Goal: Task Accomplishment & Management: Complete application form

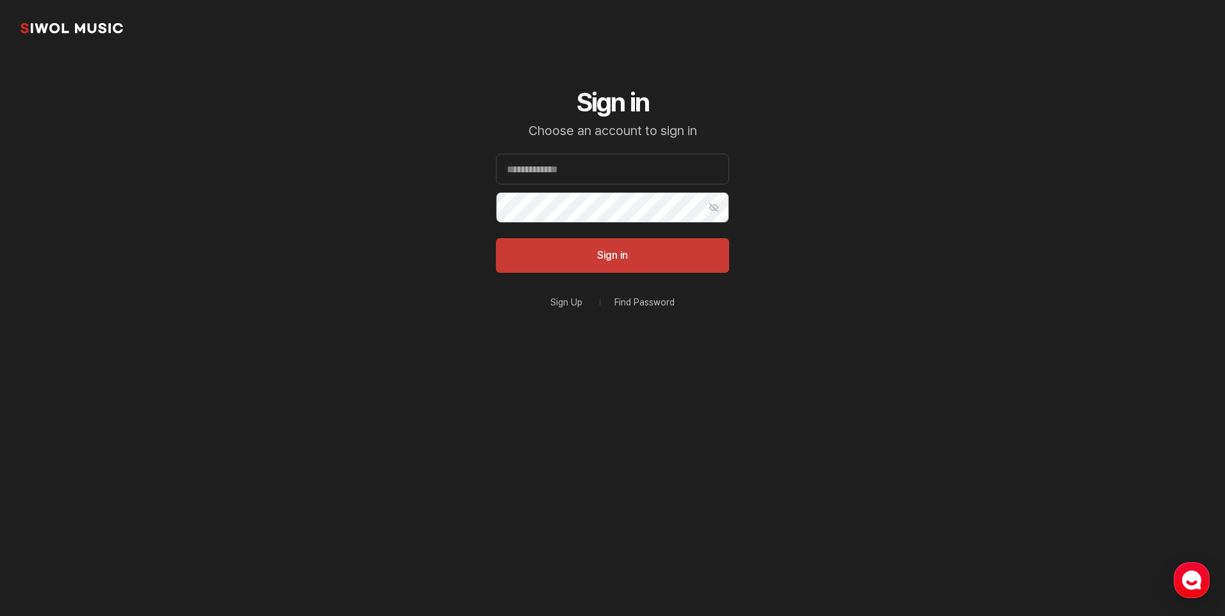
click at [1039, 297] on section "Siwol Music Sign in Choose an account to sign in Email Password Show Password S…" at bounding box center [612, 205] width 1225 height 410
drag, startPoint x: 598, startPoint y: 166, endPoint x: 595, endPoint y: 179, distance: 13.2
click at [598, 166] on input "Email" at bounding box center [612, 169] width 233 height 31
paste input "**********"
type input "**********"
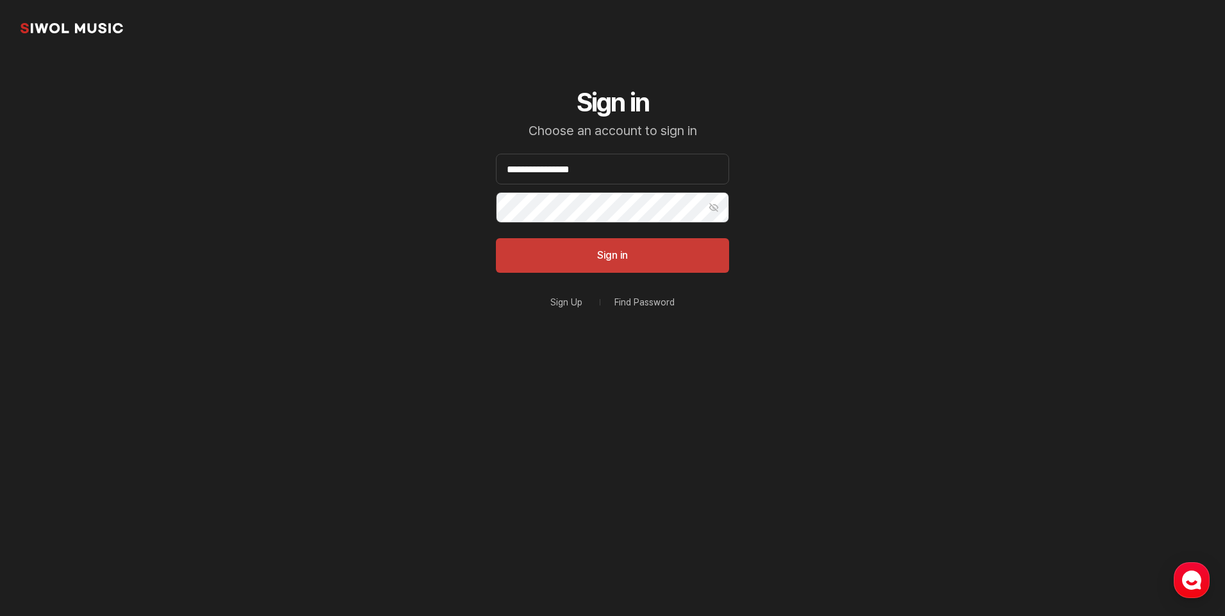
drag, startPoint x: 1099, startPoint y: 299, endPoint x: 785, endPoint y: 258, distance: 316.6
click at [1099, 299] on section "**********" at bounding box center [612, 205] width 1225 height 410
click at [638, 250] on button "Sign in" at bounding box center [612, 255] width 233 height 35
click at [708, 204] on button "Show Password" at bounding box center [713, 207] width 31 height 31
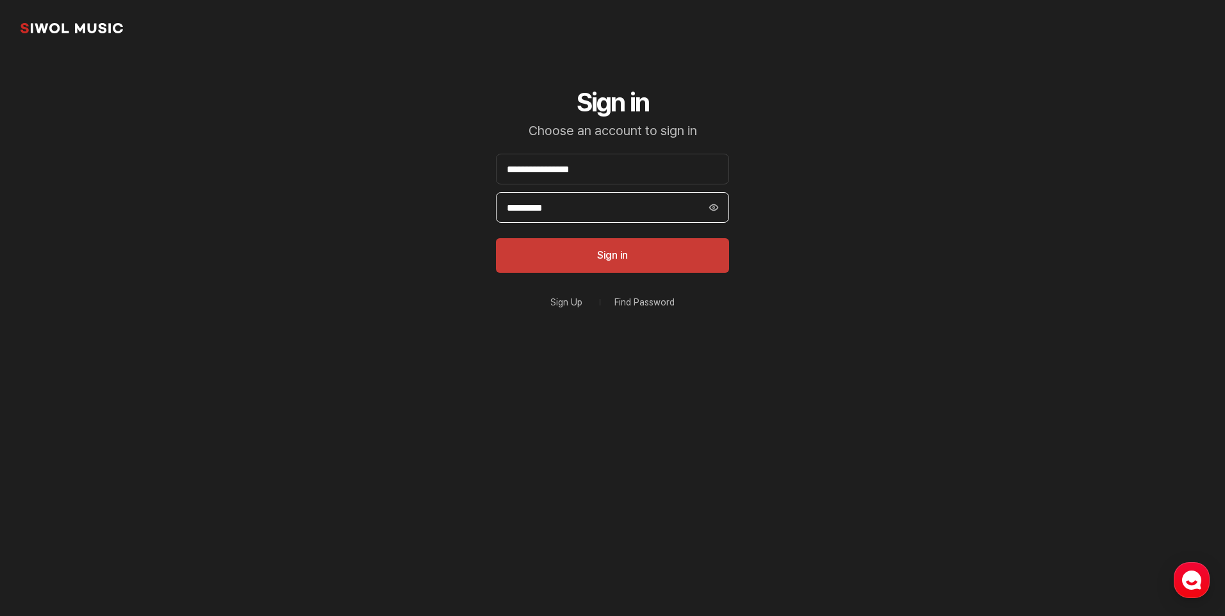
click at [643, 213] on input "*********" at bounding box center [612, 207] width 233 height 31
click at [505, 164] on input "**********" at bounding box center [612, 169] width 233 height 31
click at [634, 172] on input "**********" at bounding box center [612, 169] width 233 height 31
drag, startPoint x: 941, startPoint y: 303, endPoint x: 804, endPoint y: 261, distance: 143.5
click at [941, 303] on section "**********" at bounding box center [612, 205] width 1225 height 410
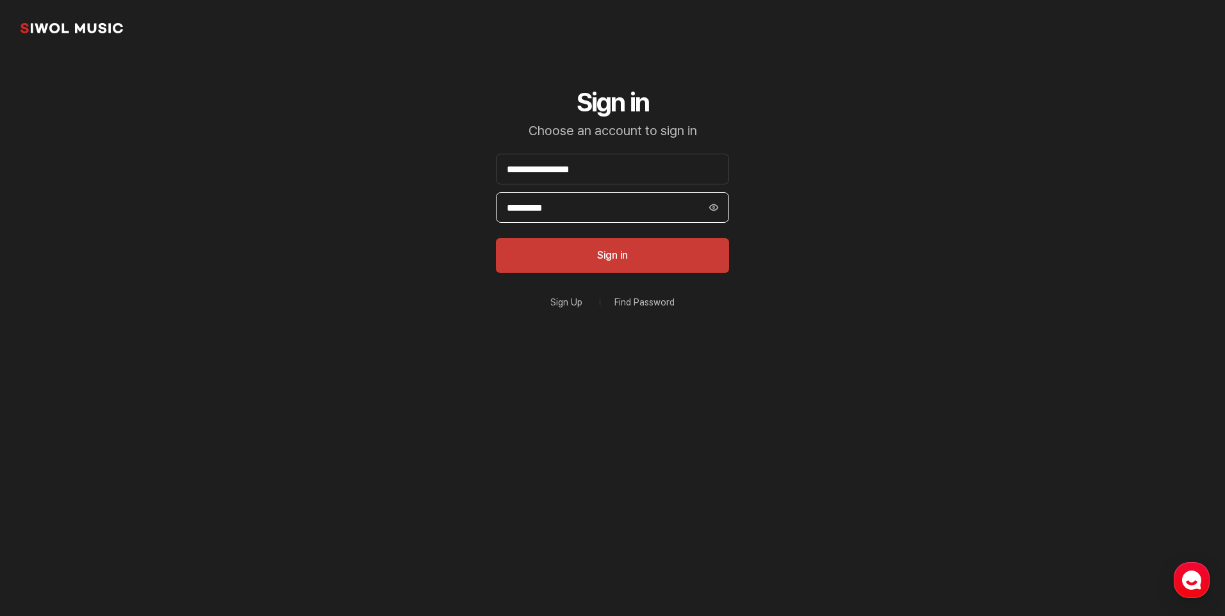
click at [608, 202] on input "*********" at bounding box center [612, 207] width 233 height 31
drag, startPoint x: 637, startPoint y: 172, endPoint x: 479, endPoint y: 172, distance: 158.2
click at [479, 172] on div "**********" at bounding box center [612, 233] width 295 height 354
drag, startPoint x: 596, startPoint y: 172, endPoint x: 610, endPoint y: 179, distance: 15.8
click at [596, 172] on input "Email" at bounding box center [612, 169] width 233 height 31
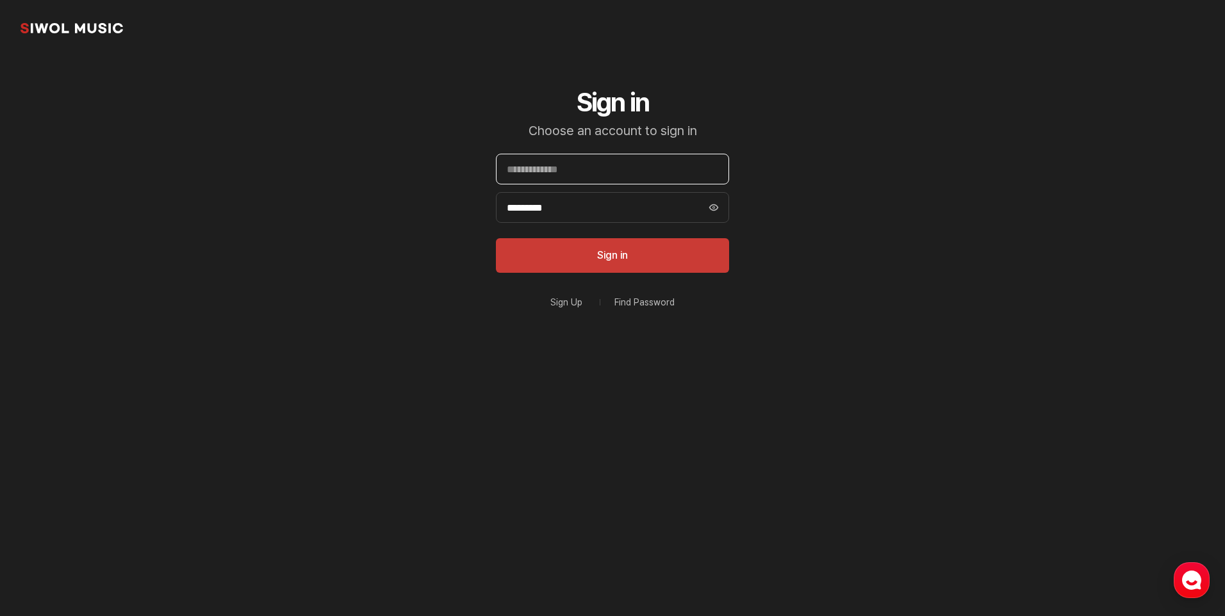
type input "**********"
click at [673, 258] on button "Sign in" at bounding box center [612, 255] width 233 height 35
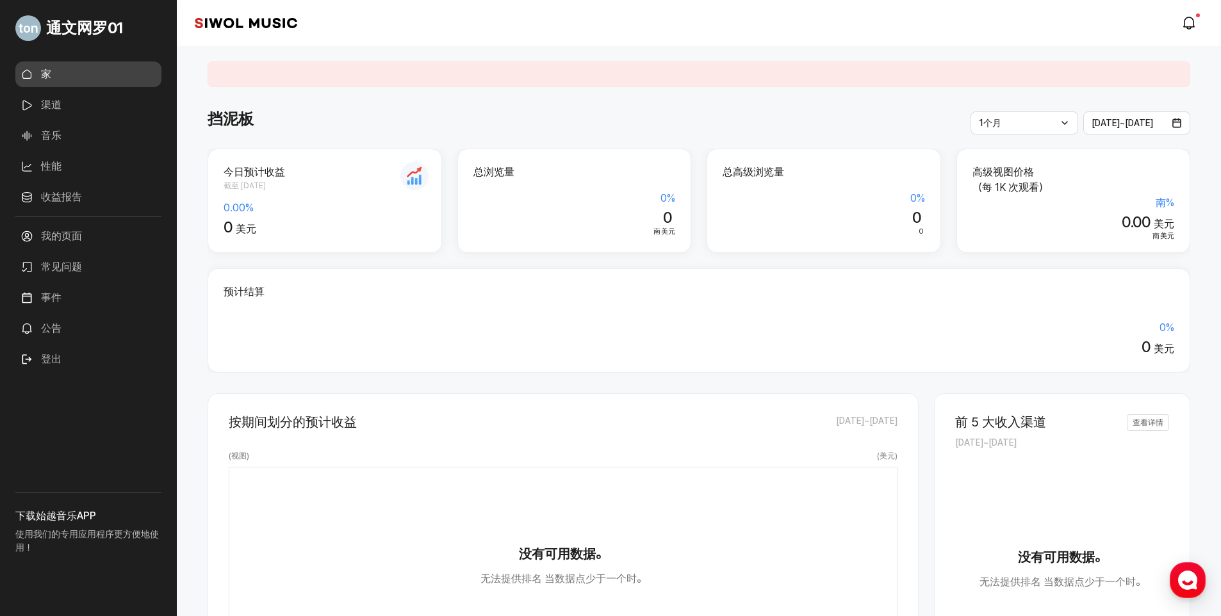
click at [69, 109] on link "渠道" at bounding box center [88, 105] width 146 height 26
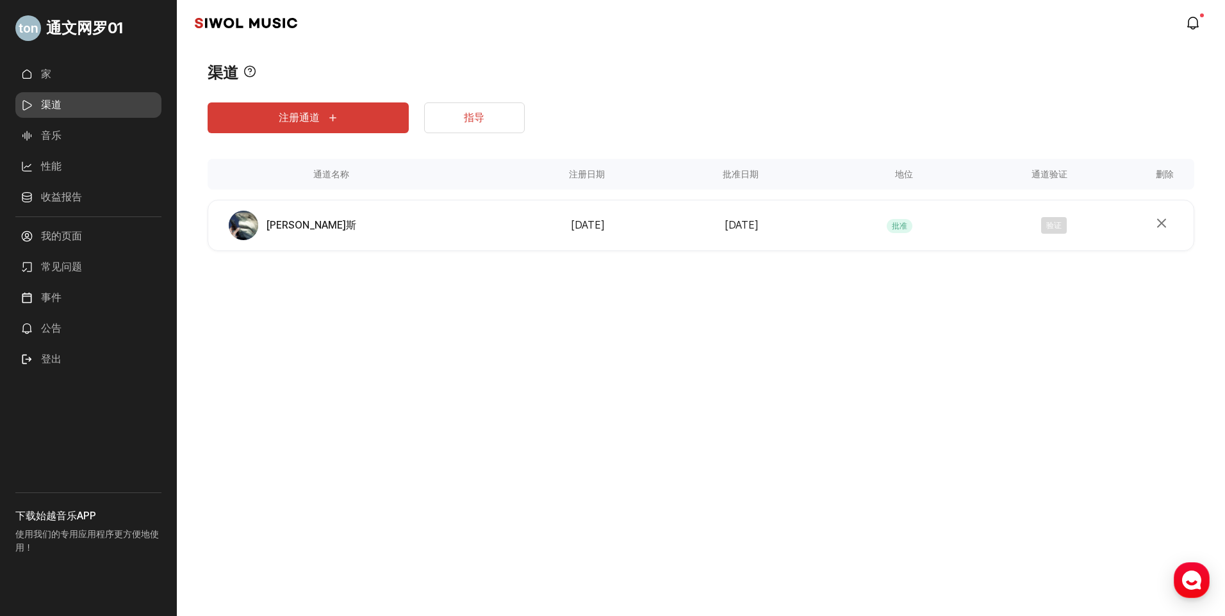
drag, startPoint x: 375, startPoint y: 293, endPoint x: 324, endPoint y: 415, distance: 131.8
click at [325, 415] on div "通文网罗01 家 渠道 音乐 性能 收益报告 More 我的页面 常见问题 事件 公告 登出 下载始越音乐APP 使用我们的专用应用程序更方便地使用！ 始越音…" at bounding box center [612, 308] width 1225 height 616
click at [67, 195] on link "收益报告" at bounding box center [88, 198] width 146 height 26
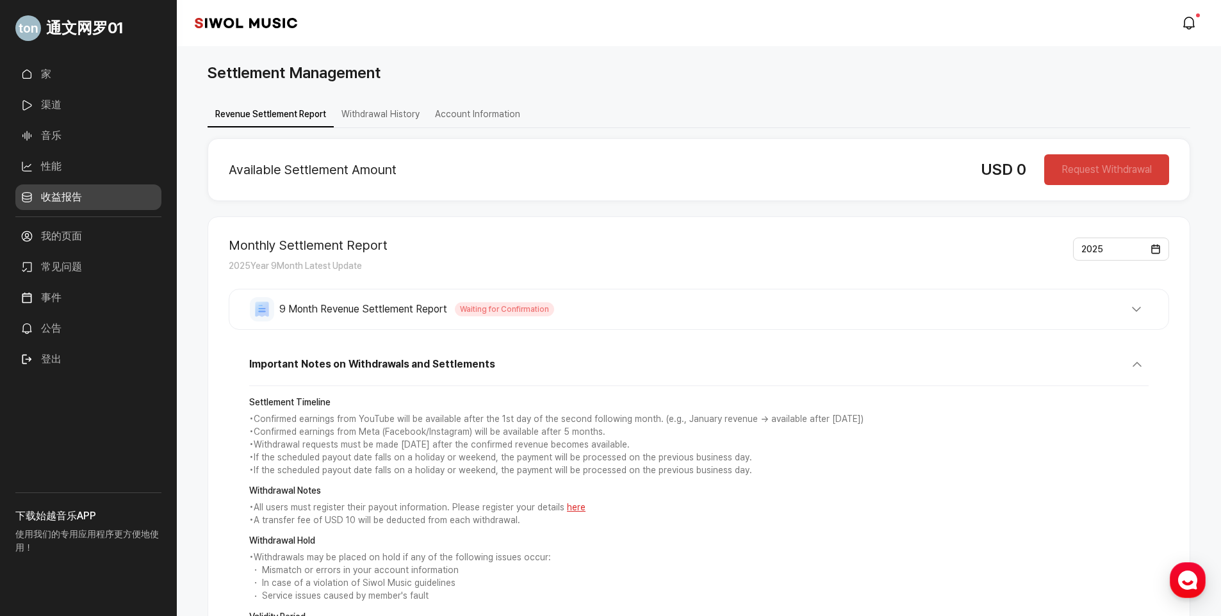
click at [69, 165] on link "性能" at bounding box center [88, 167] width 146 height 26
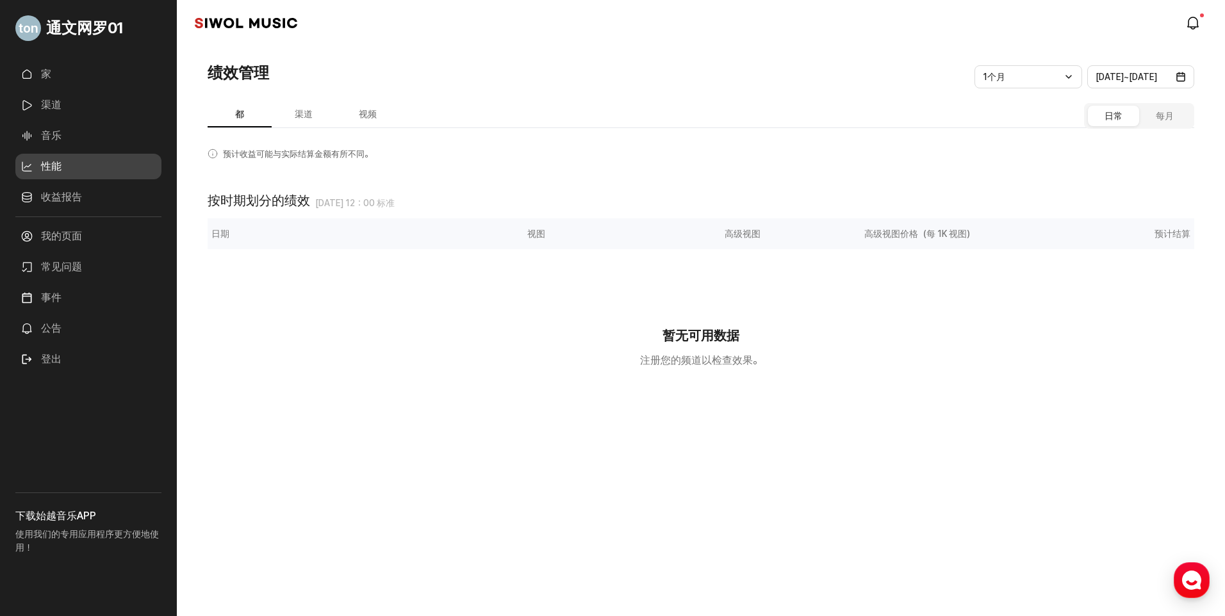
click at [65, 150] on ul "家 渠道 音乐 性能 收益报告 More" at bounding box center [88, 139] width 146 height 155
click at [66, 135] on link "音乐" at bounding box center [88, 136] width 146 height 26
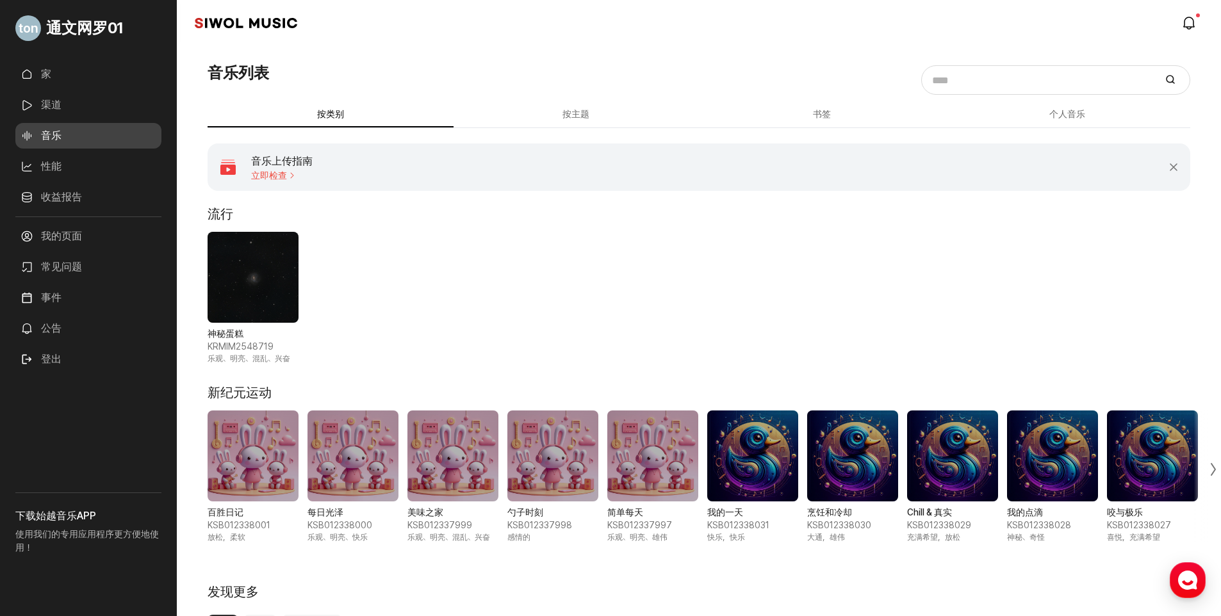
click at [271, 173] on span "立即检查" at bounding box center [282, 175] width 62 height 10
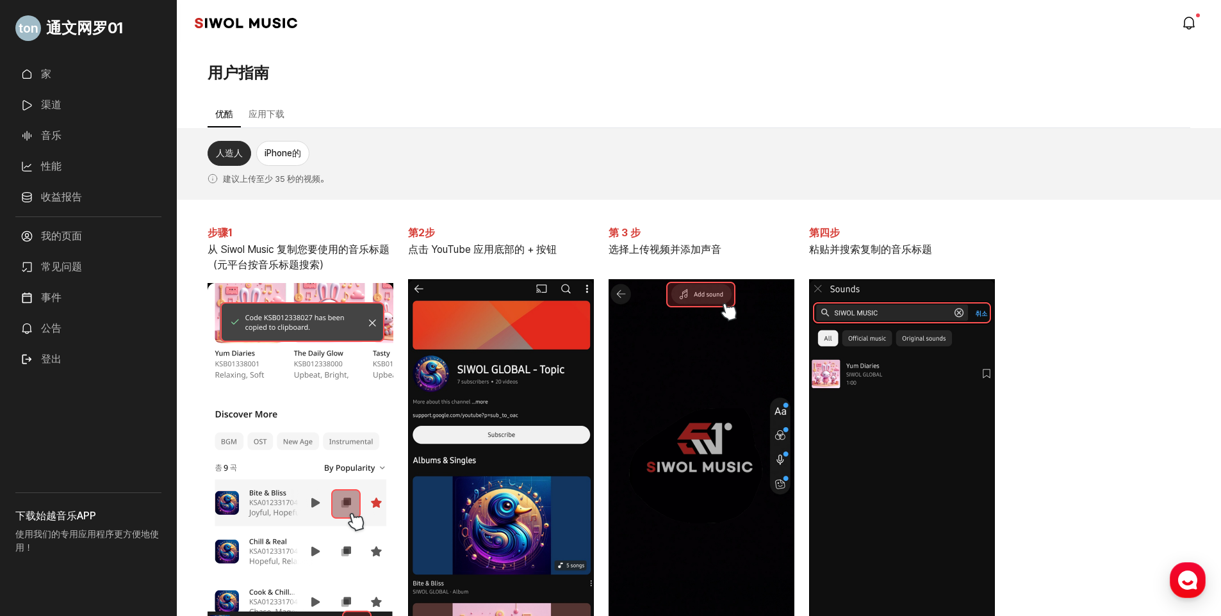
click at [94, 231] on link "我的页面" at bounding box center [88, 237] width 146 height 26
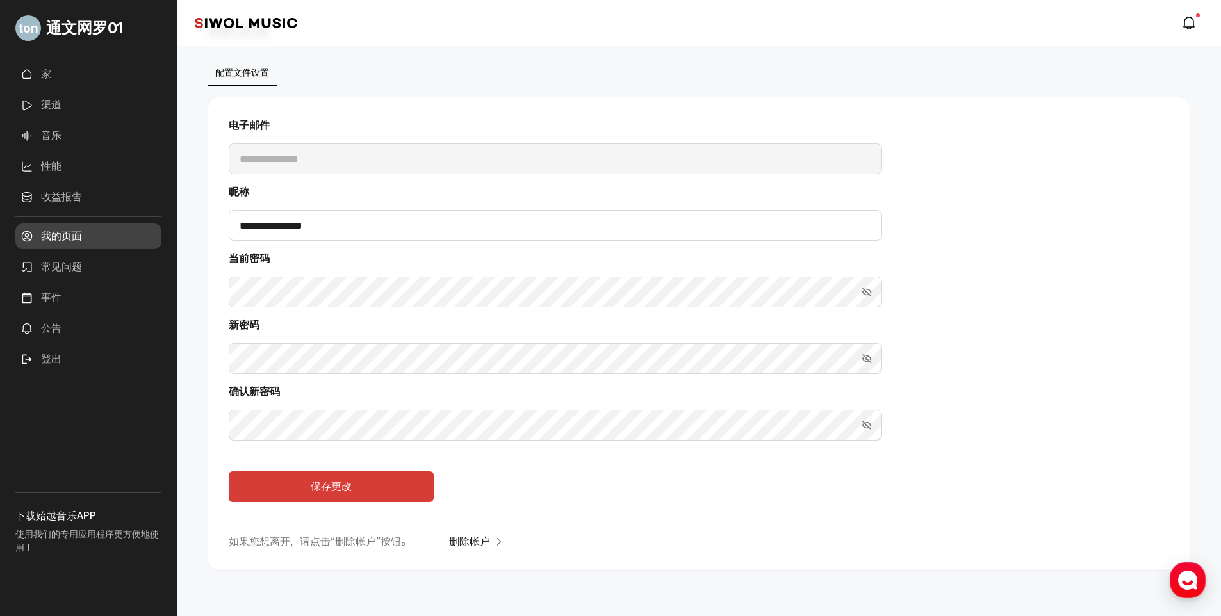
scroll to position [62, 0]
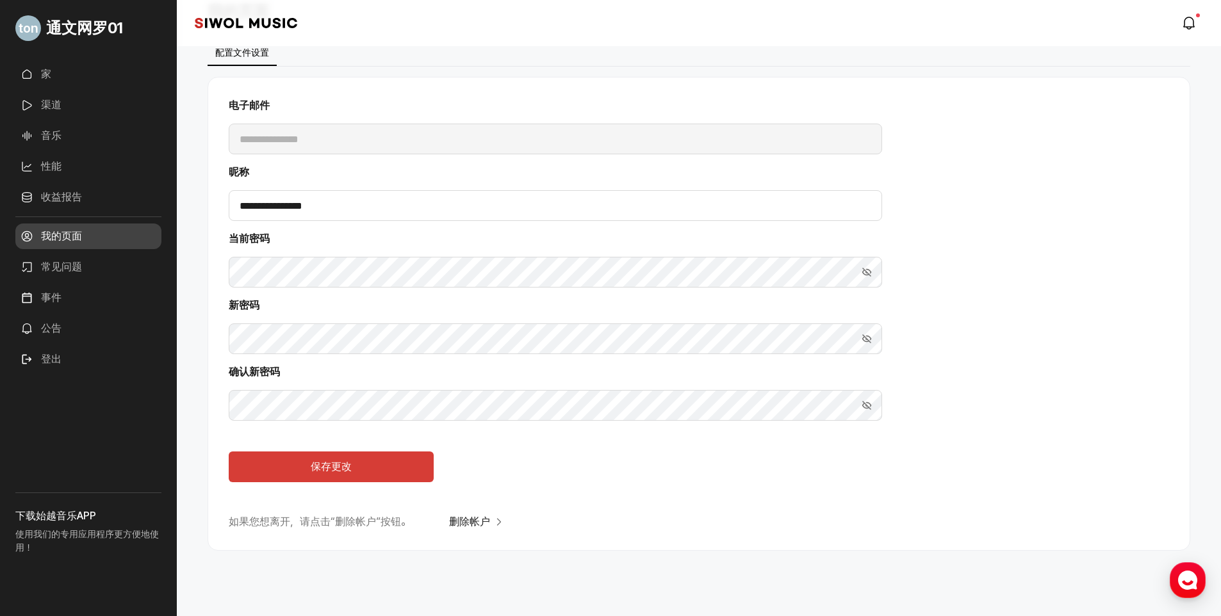
click at [82, 263] on link "常见问题" at bounding box center [88, 267] width 146 height 26
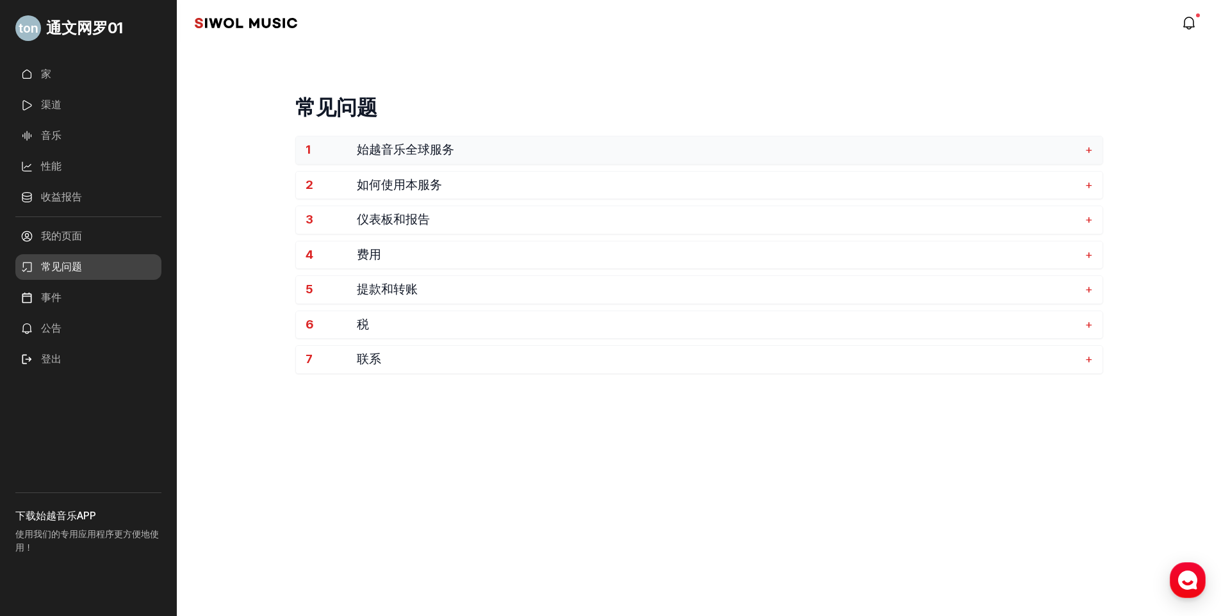
click at [552, 144] on span "始越音乐全球服务" at bounding box center [718, 150] width 722 height 15
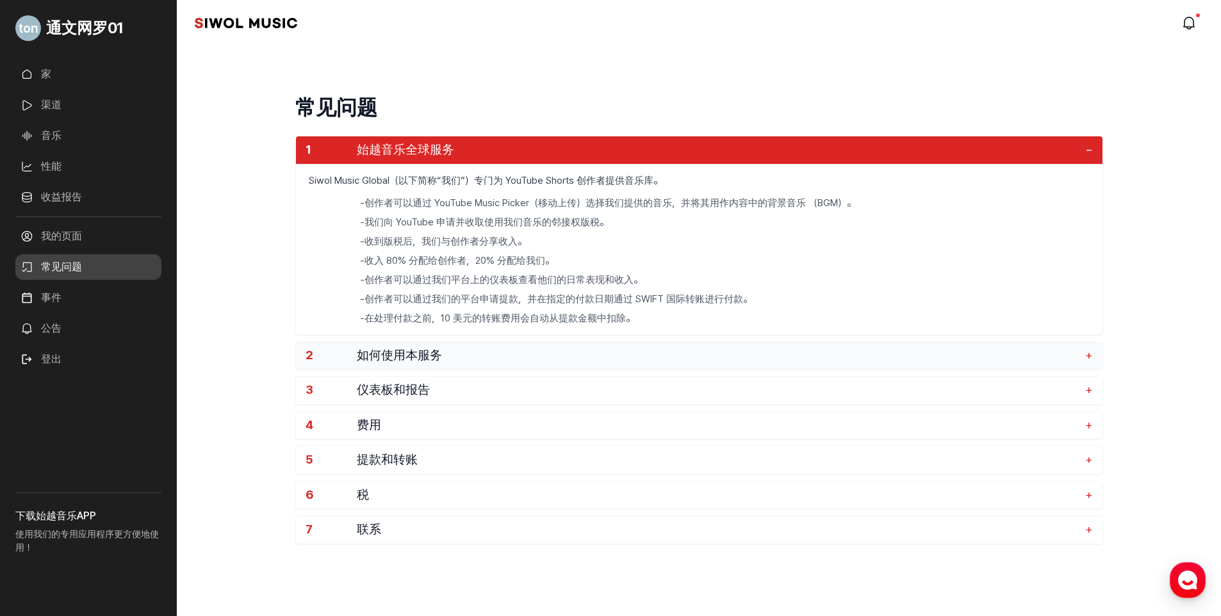
click at [450, 357] on span "如何使用本服务" at bounding box center [718, 356] width 722 height 15
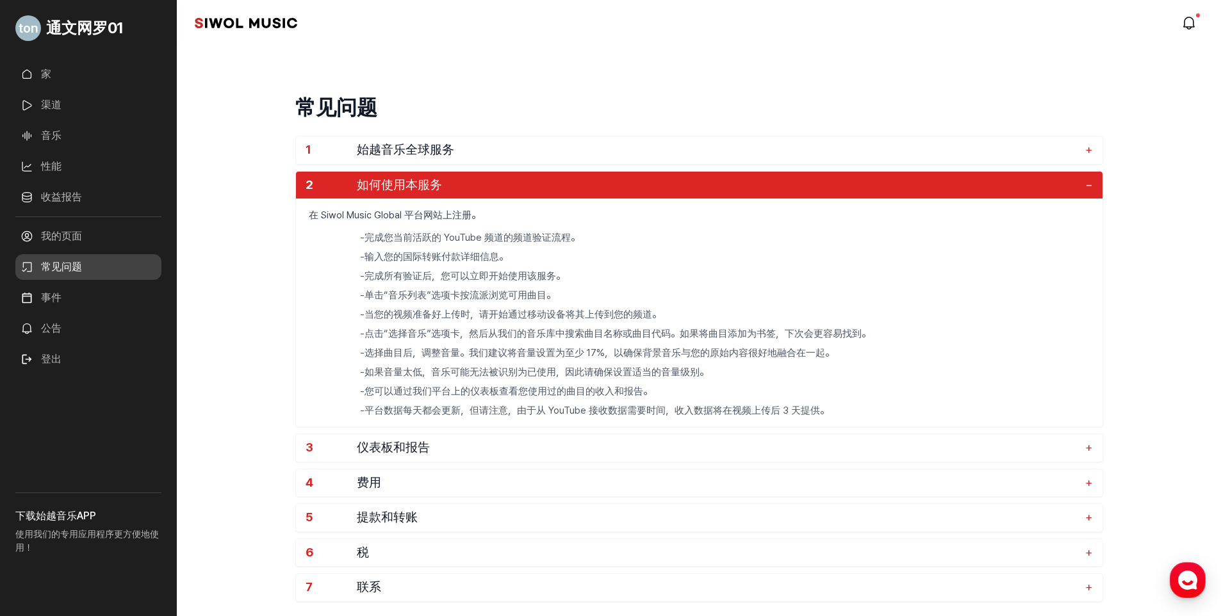
click at [1149, 277] on div "常见问题 1 始越音乐全球服务 + 2 如何使用本服务 − 在 Siwol Music Global 平台网站上注册。 - 完成您当前活跃的 YouTube …" at bounding box center [699, 370] width 983 height 616
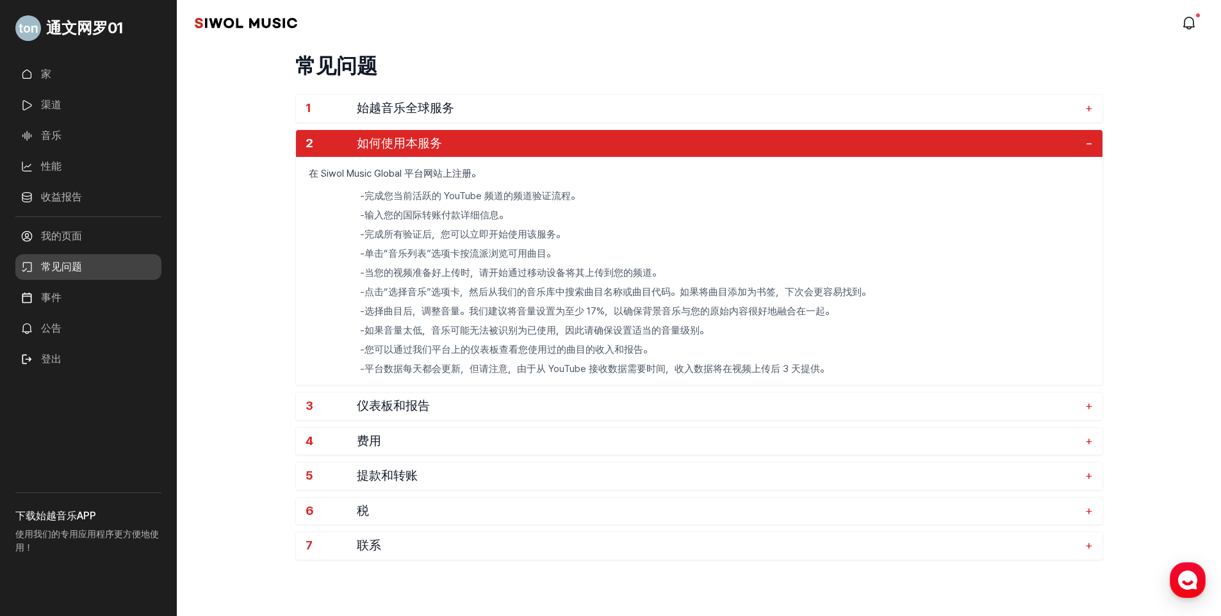
scroll to position [64, 0]
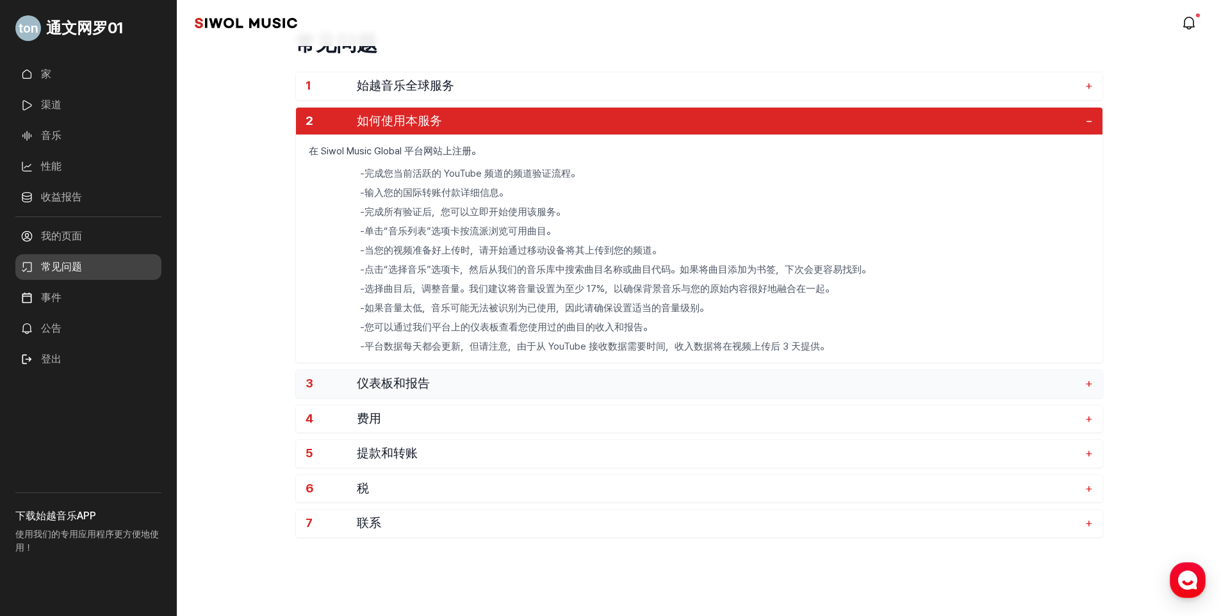
click at [474, 382] on span "仪表板和报告" at bounding box center [718, 384] width 722 height 15
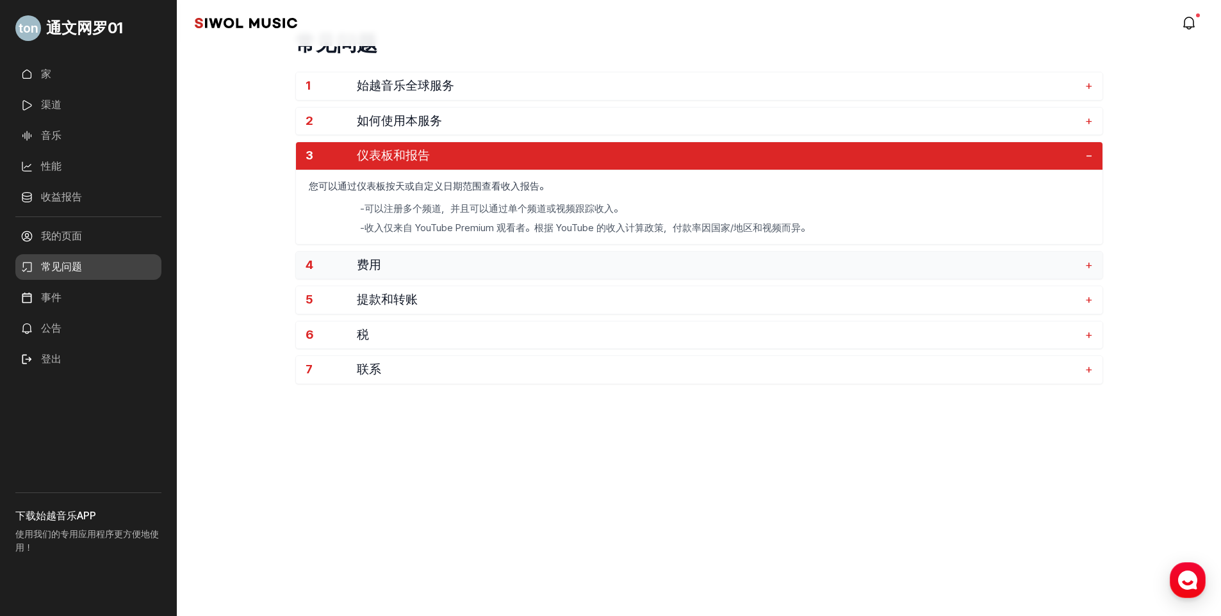
click at [393, 261] on span "费用" at bounding box center [718, 265] width 722 height 15
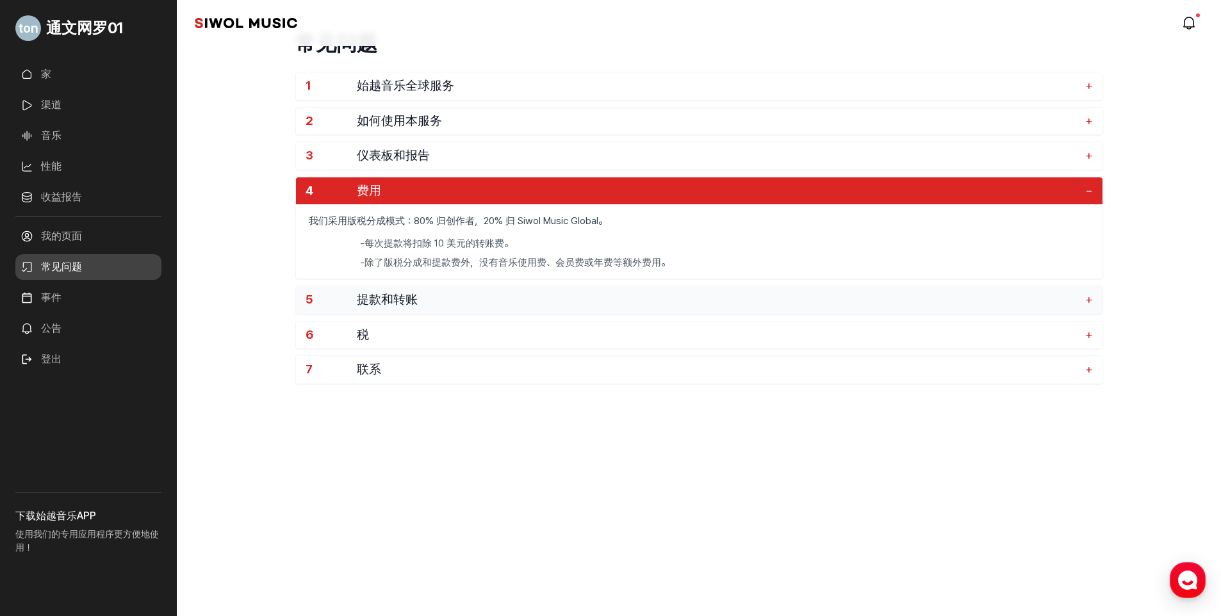
click at [404, 297] on span "提款和转账" at bounding box center [718, 300] width 722 height 15
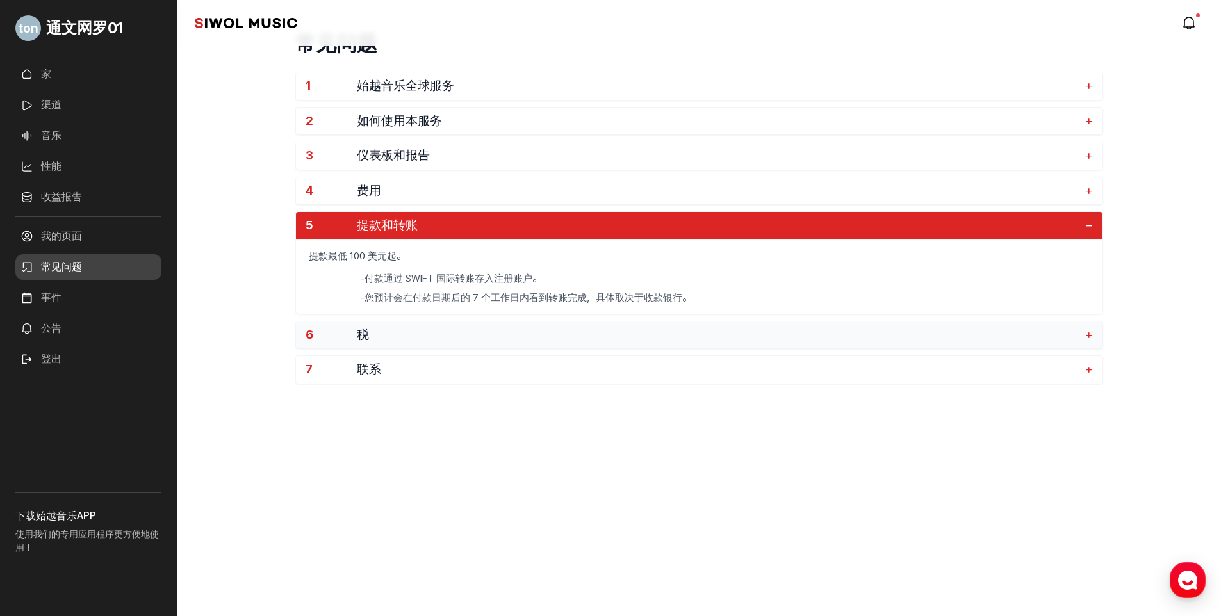
click at [387, 334] on span "税" at bounding box center [718, 335] width 722 height 15
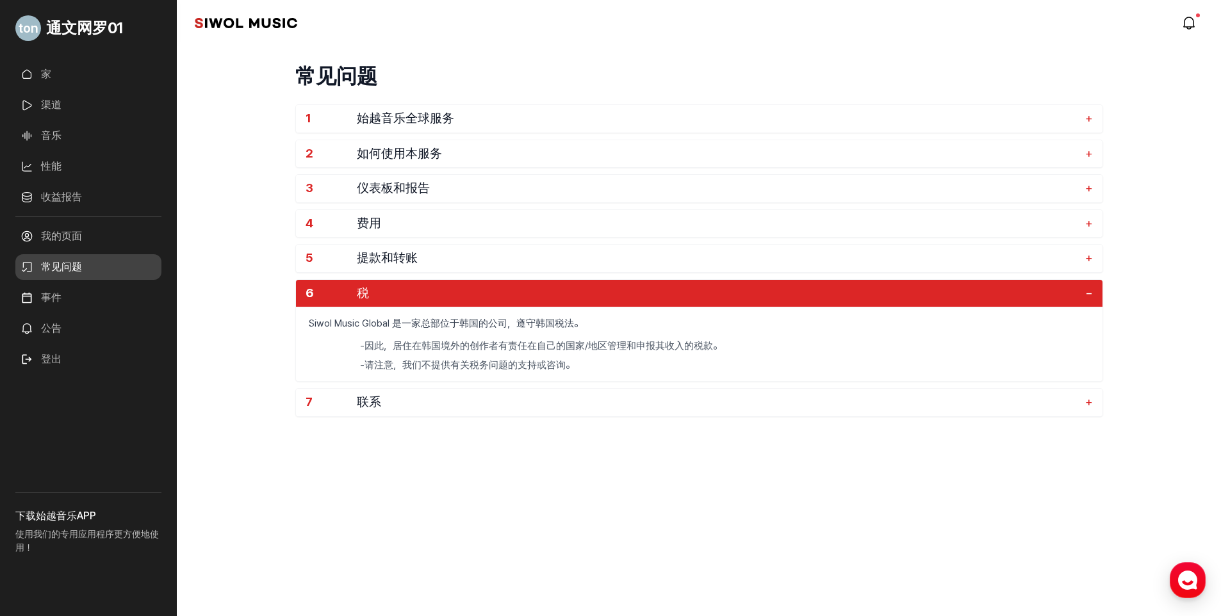
scroll to position [0, 0]
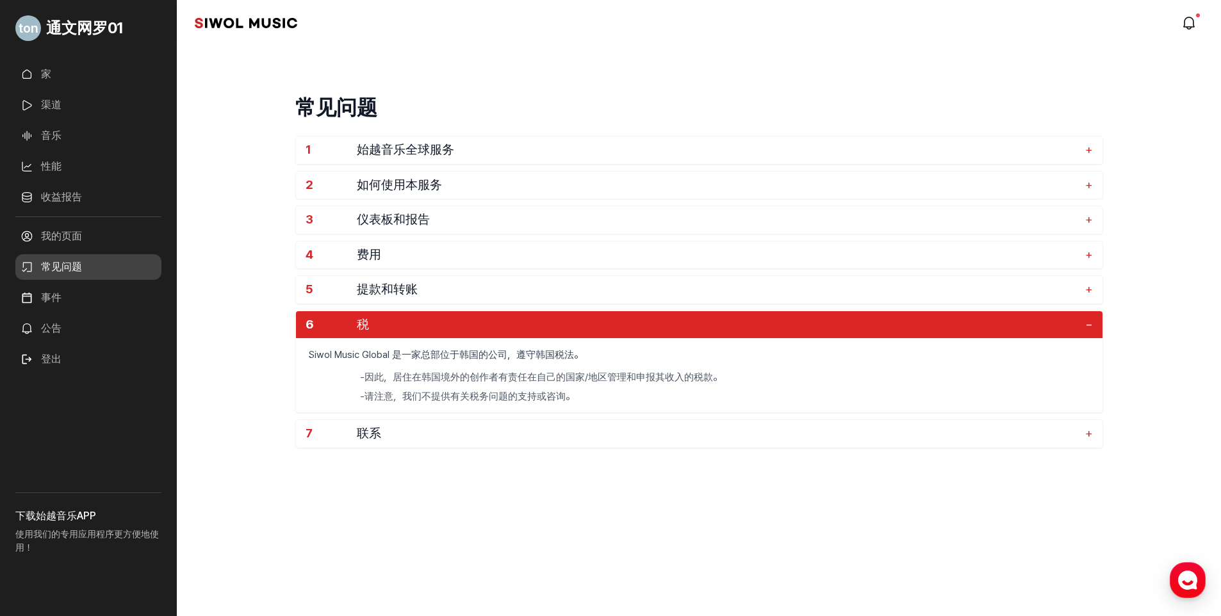
click at [69, 185] on link "收益报告" at bounding box center [88, 198] width 146 height 26
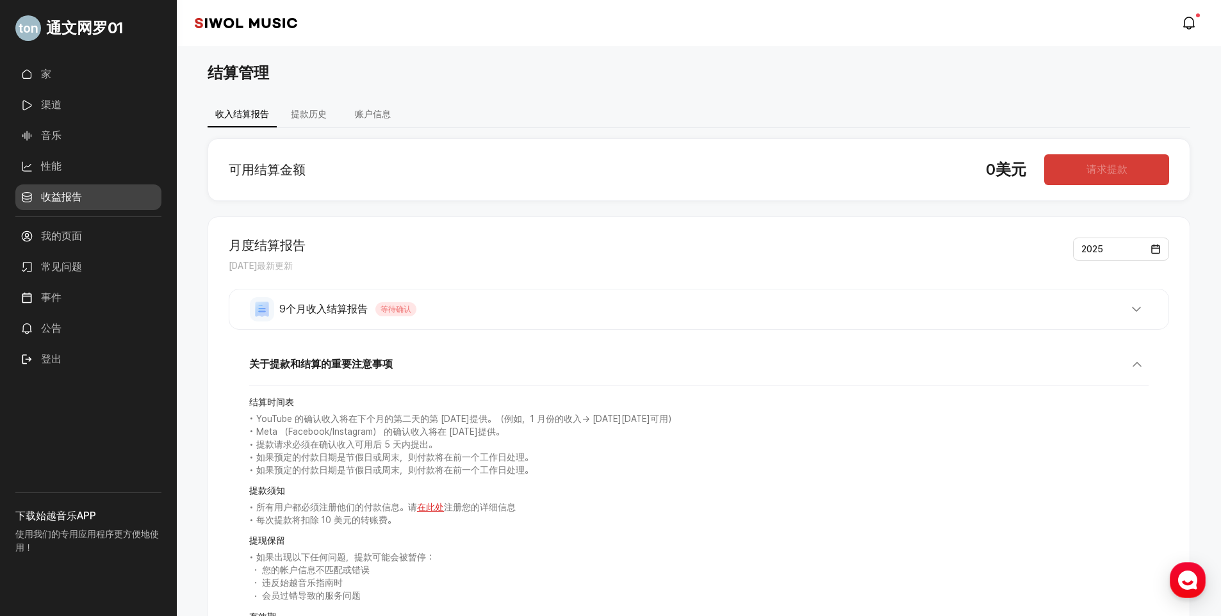
click at [55, 172] on link "性能" at bounding box center [88, 167] width 146 height 26
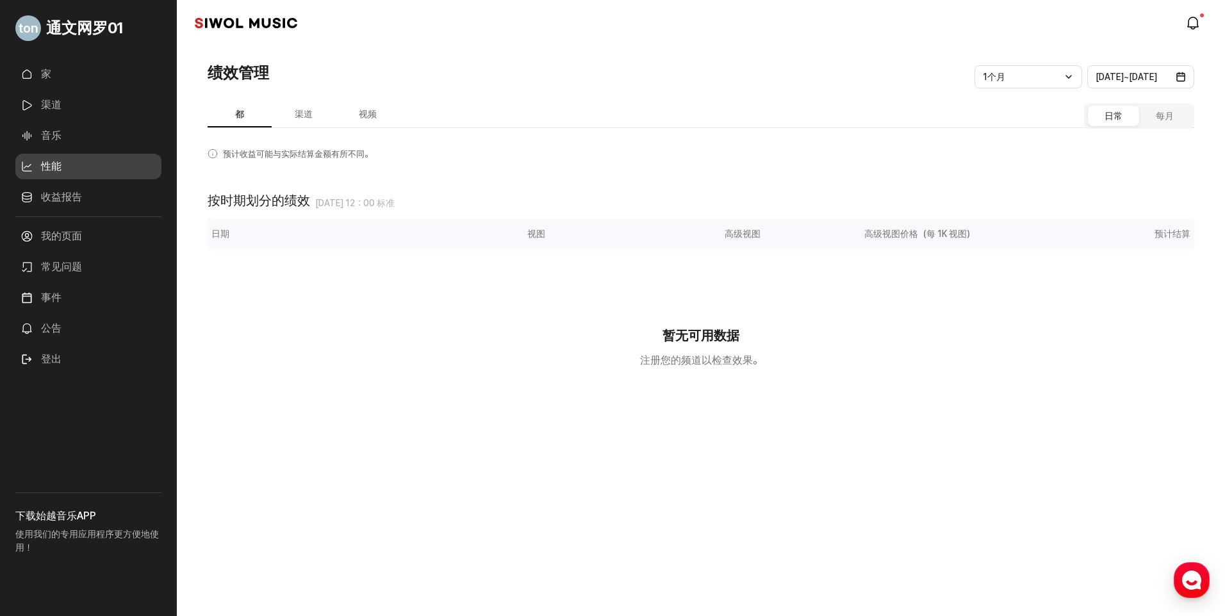
click at [60, 141] on link "音乐" at bounding box center [88, 136] width 146 height 26
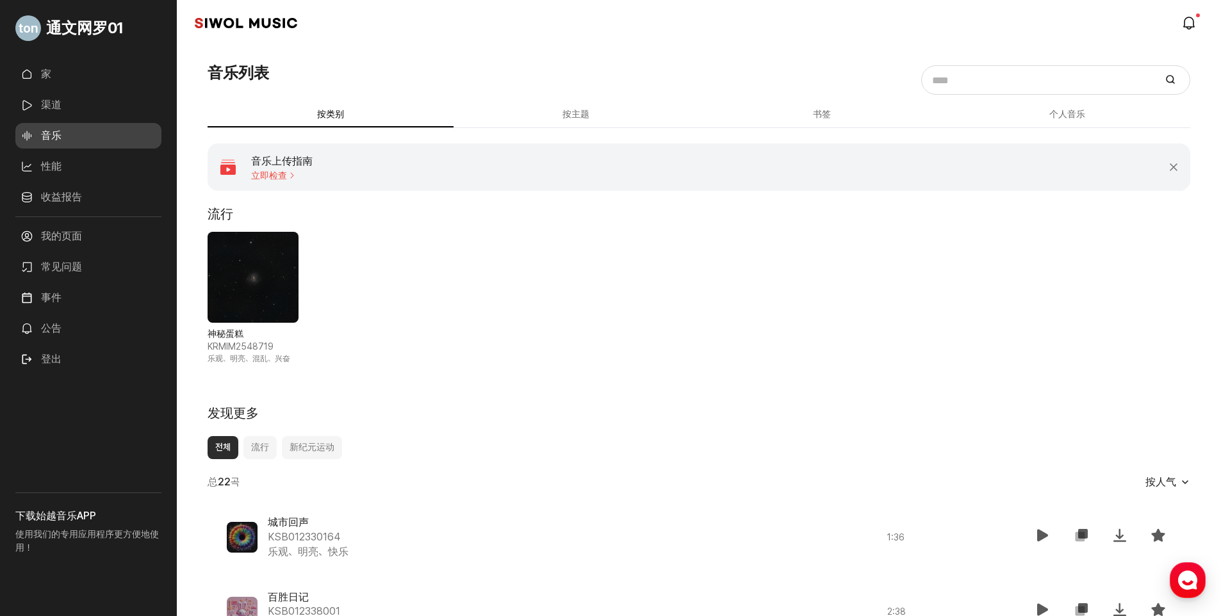
click at [58, 67] on link "家" at bounding box center [88, 75] width 146 height 26
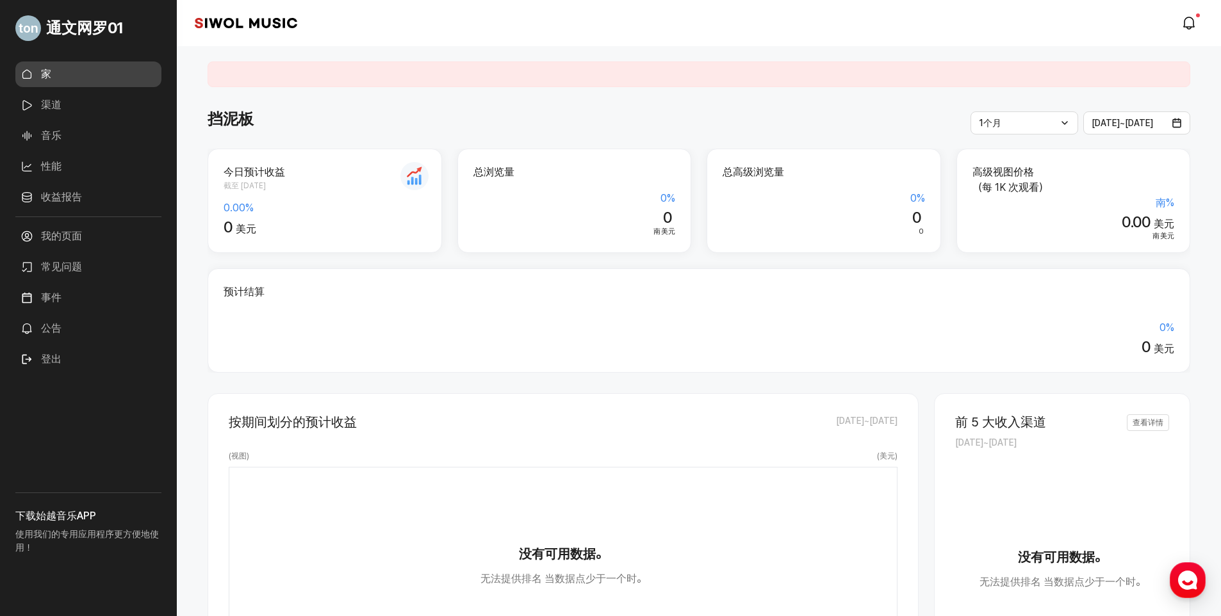
click at [76, 236] on link "我的页面" at bounding box center [88, 237] width 146 height 26
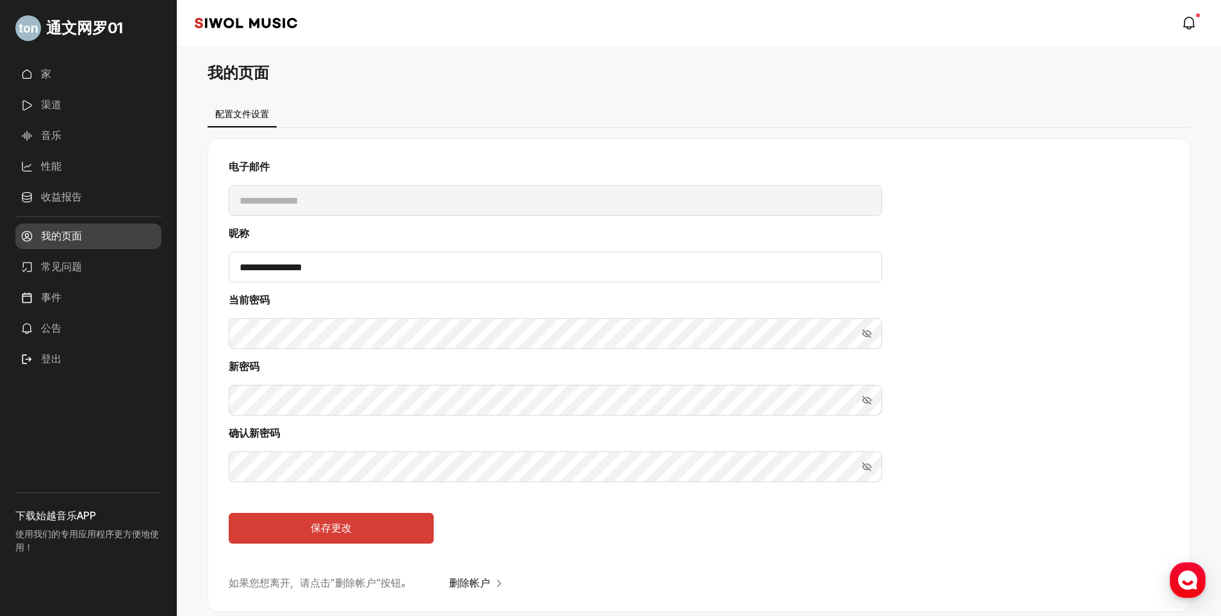
click at [83, 263] on link "常见问题" at bounding box center [88, 267] width 146 height 26
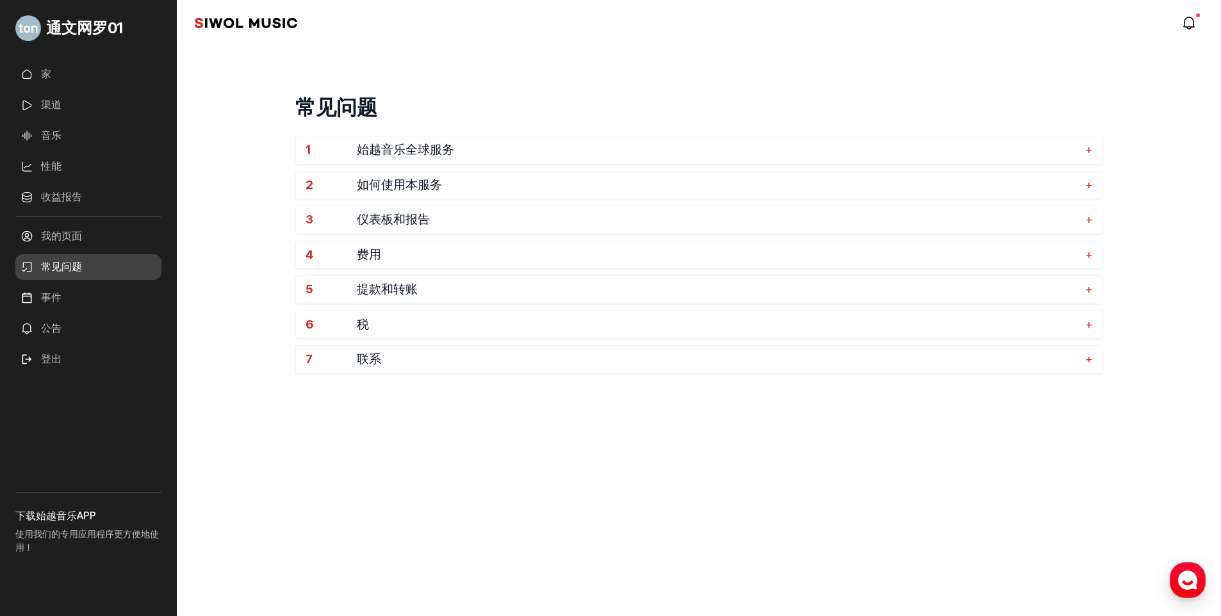
click at [72, 190] on link "收益报告" at bounding box center [88, 198] width 146 height 26
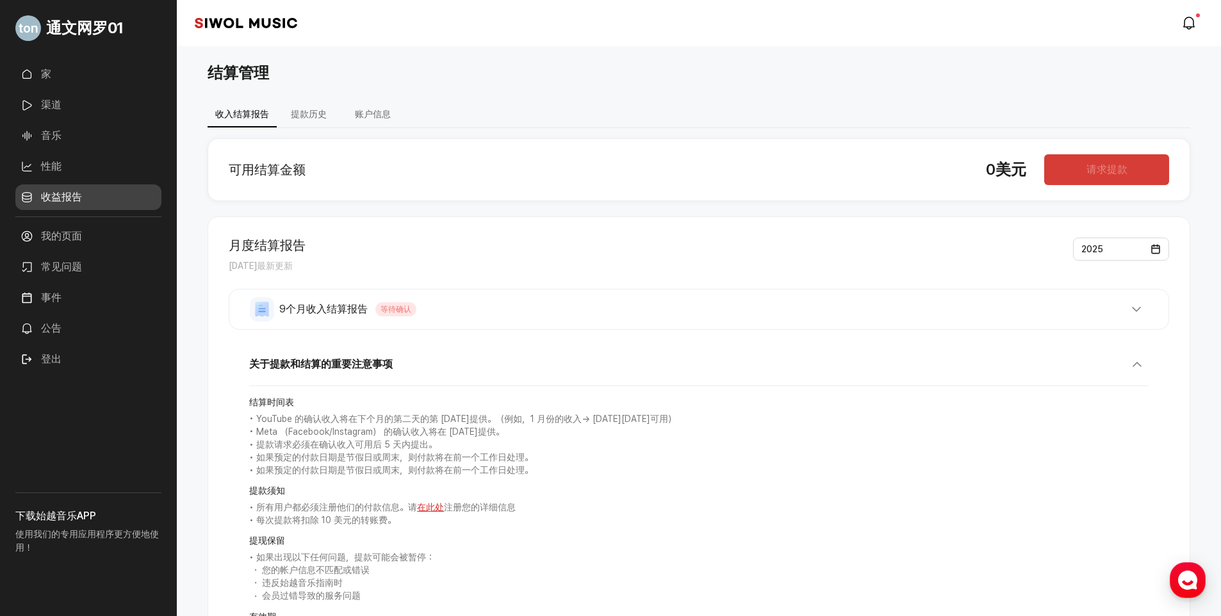
click at [70, 168] on link "性能" at bounding box center [88, 167] width 146 height 26
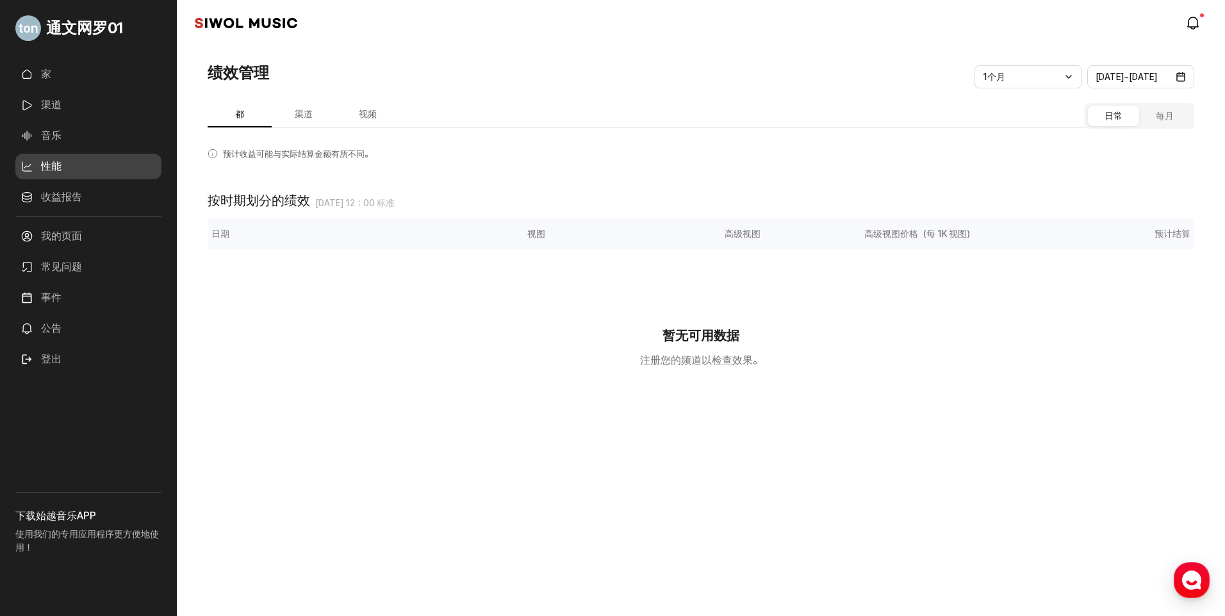
click at [68, 134] on link "音乐" at bounding box center [88, 136] width 146 height 26
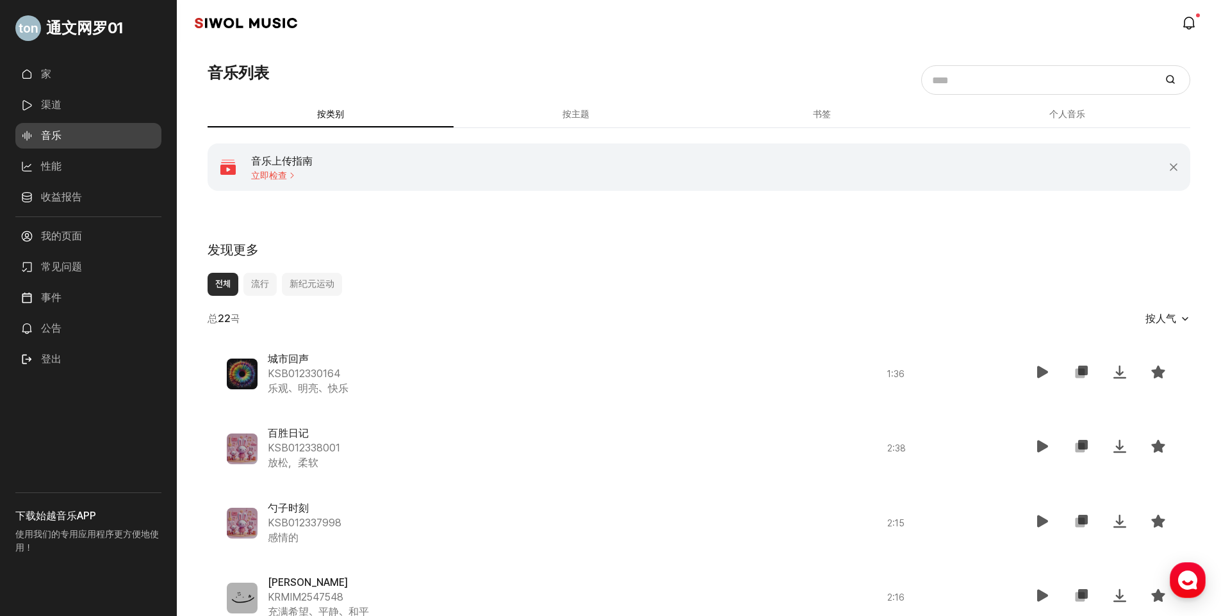
click at [68, 110] on link "渠道" at bounding box center [88, 105] width 146 height 26
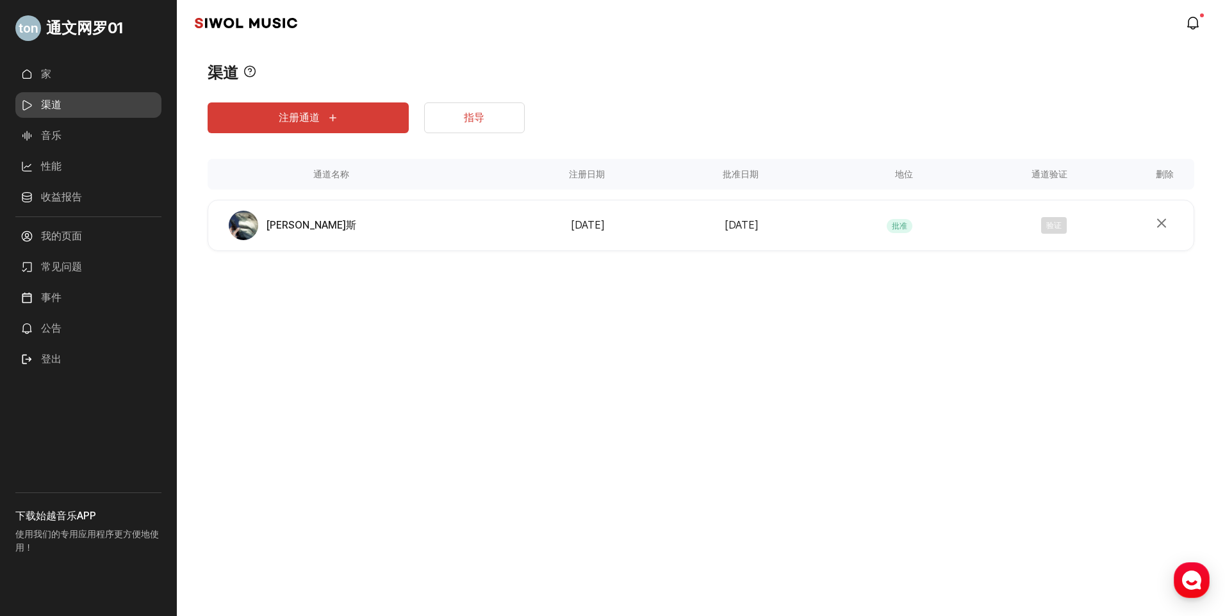
click at [498, 122] on link "指导" at bounding box center [474, 118] width 101 height 31
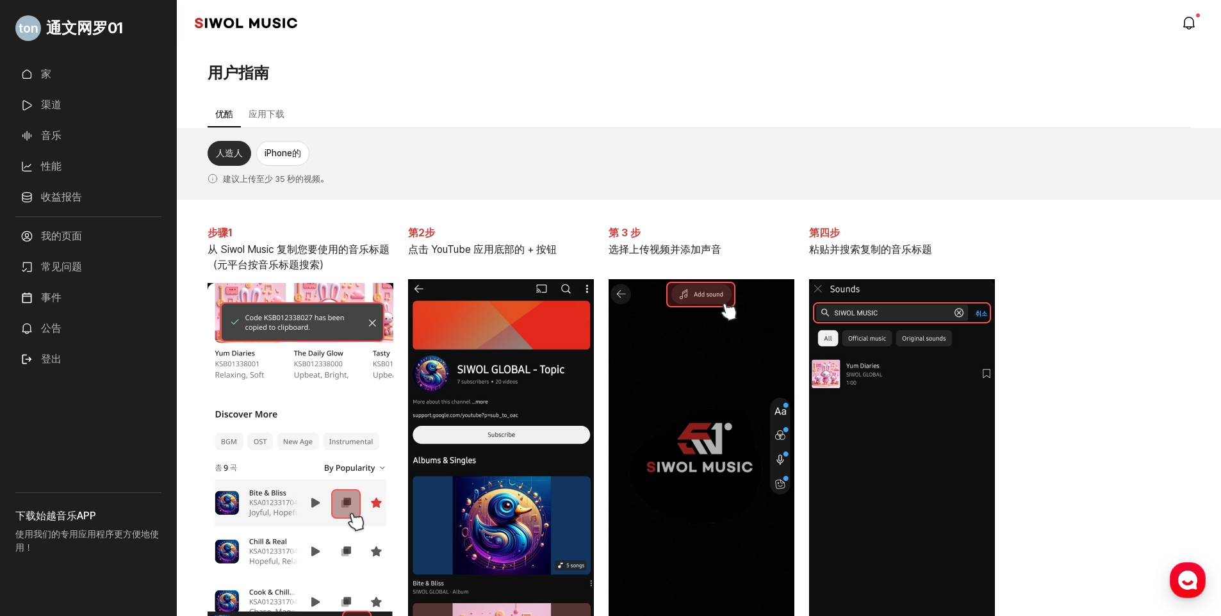
click at [263, 110] on button "应用下载" at bounding box center [266, 115] width 51 height 25
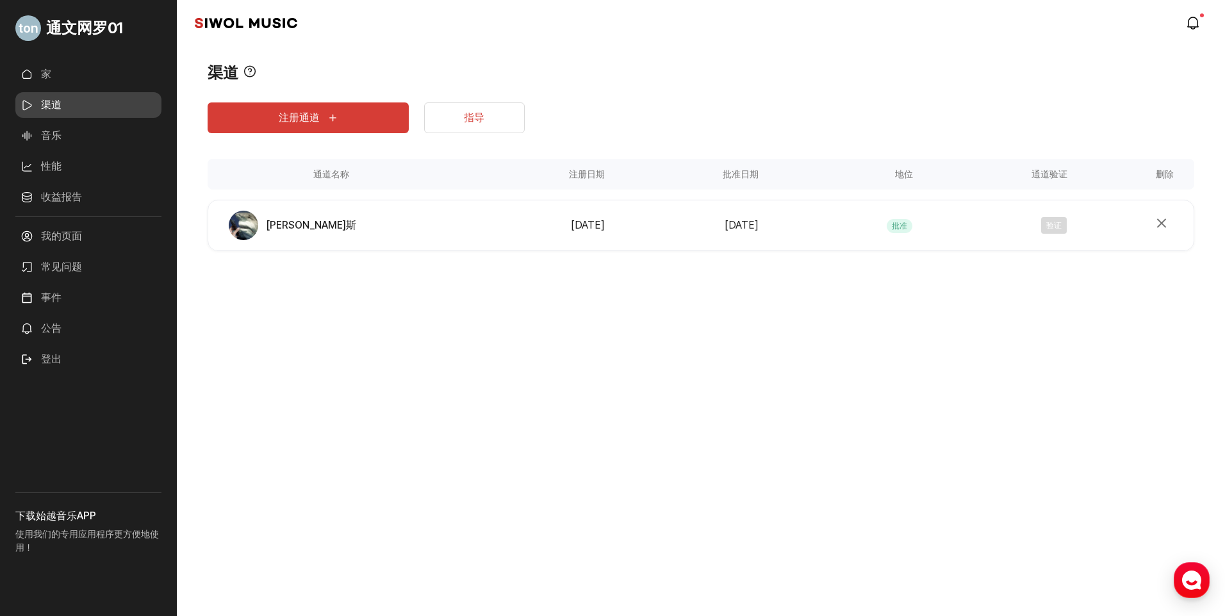
click at [279, 111] on button "注册通道" at bounding box center [308, 118] width 201 height 31
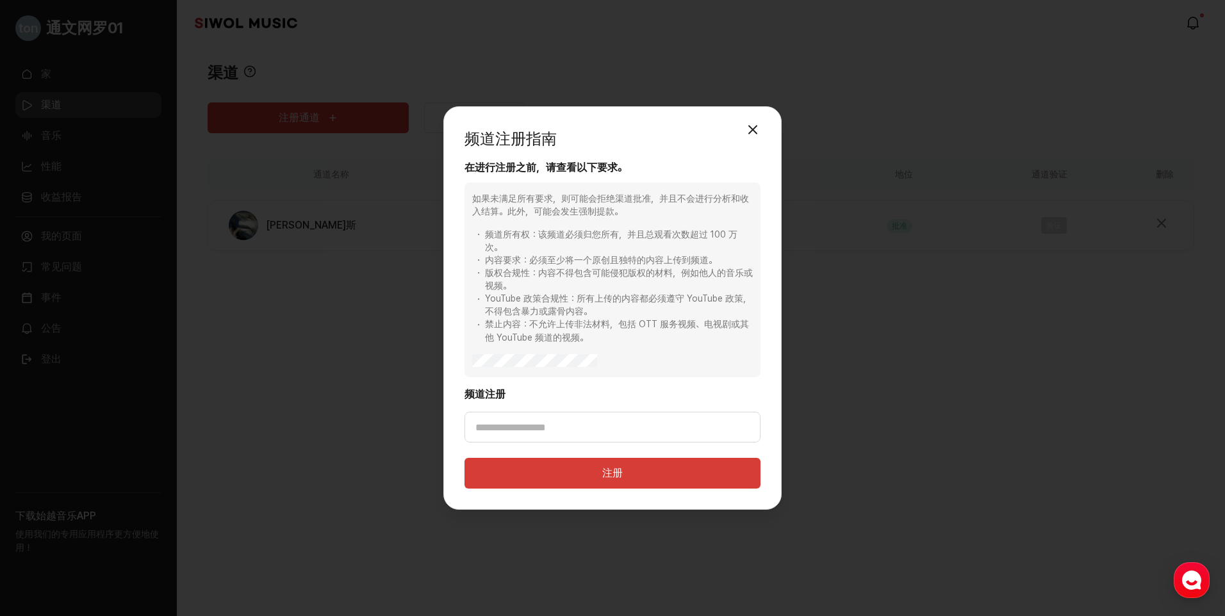
click at [586, 368] on div "如果未满足所有要求，则可能会拒绝渠道批准，并且不会进行分析和收入结算。此外，可能会发生强制提款。 频道所有权：该频道必须归您所有，并且总观看次数超过 100 …" at bounding box center [612, 280] width 296 height 195
click at [747, 127] on button "关闭模态" at bounding box center [753, 130] width 26 height 26
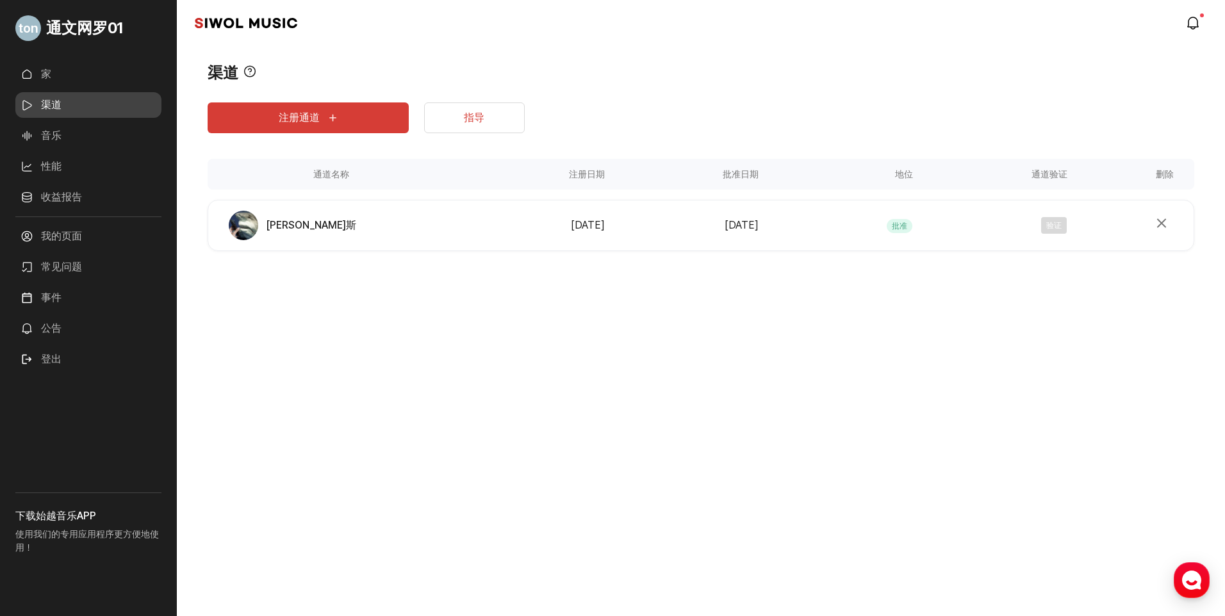
click at [317, 226] on span "[PERSON_NAME]斯" at bounding box center [311, 225] width 90 height 15
click at [239, 223] on img "渠道" at bounding box center [243, 225] width 29 height 29
click at [321, 230] on span "[PERSON_NAME]斯" at bounding box center [311, 225] width 90 height 15
click at [250, 222] on img "渠道" at bounding box center [243, 225] width 29 height 29
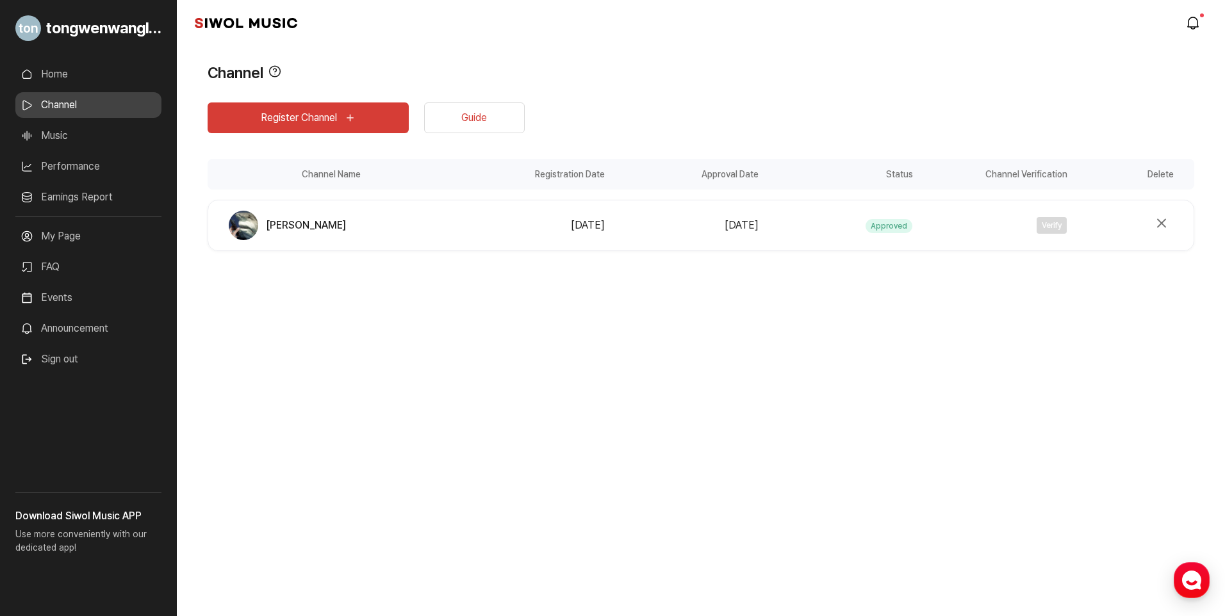
click at [705, 106] on div "Register Channel Guide Channel Name Registration Date Approval Date Status Chan…" at bounding box center [701, 198] width 987 height 227
